Goal: Task Accomplishment & Management: Manage account settings

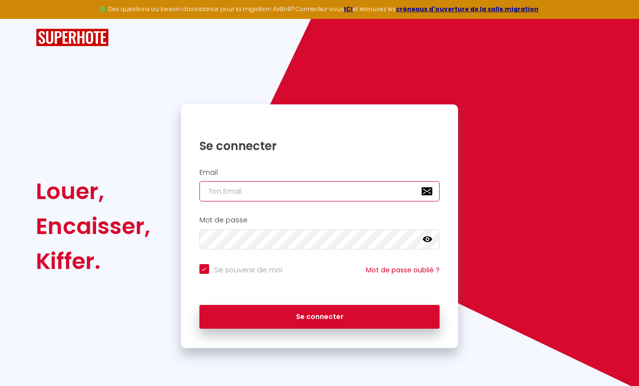
click at [233, 190] on input "email" at bounding box center [319, 191] width 241 height 20
click at [353, 9] on strong "ICI" at bounding box center [348, 9] width 9 height 8
click at [262, 184] on input "email" at bounding box center [319, 191] width 241 height 20
type input "oulhenclaire@gmail.com"
checkbox input "true"
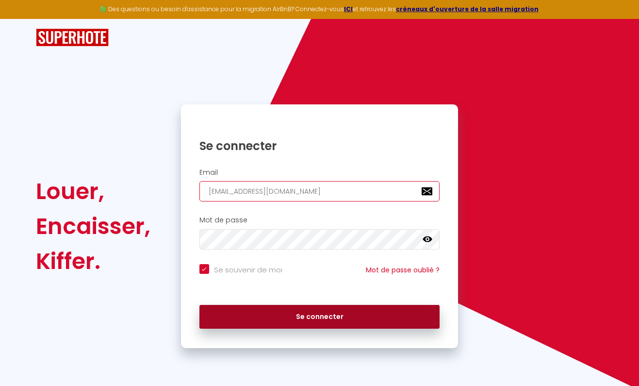
type input "oulhenclaire@gmail.com"
click at [294, 305] on button "Se connecter" at bounding box center [319, 317] width 241 height 24
checkbox input "true"
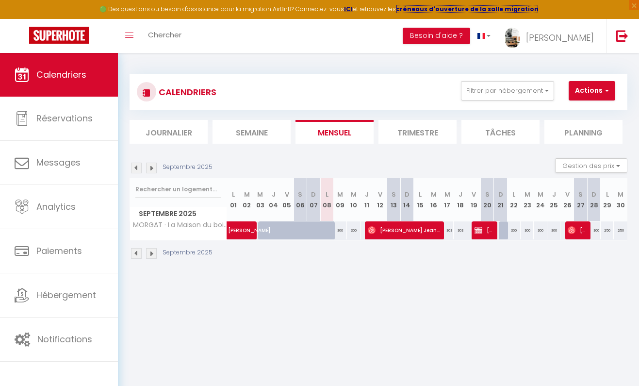
click at [430, 6] on strong "créneaux d'ouverture de la salle migration" at bounding box center [467, 9] width 143 height 8
click at [456, 11] on strong "créneaux d'ouverture de la salle migration" at bounding box center [467, 9] width 143 height 8
